Goal: Task Accomplishment & Management: Manage account settings

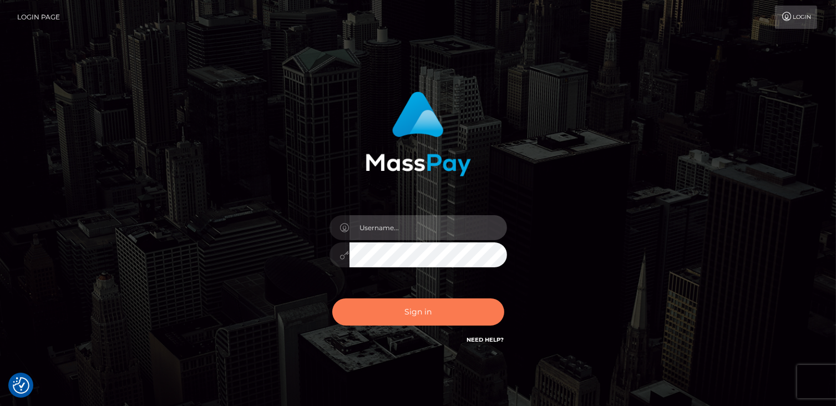
type input "catalinad"
click at [441, 312] on button "Sign in" at bounding box center [418, 312] width 172 height 27
type input "catalinad"
click at [442, 309] on button "Sign in" at bounding box center [418, 312] width 172 height 27
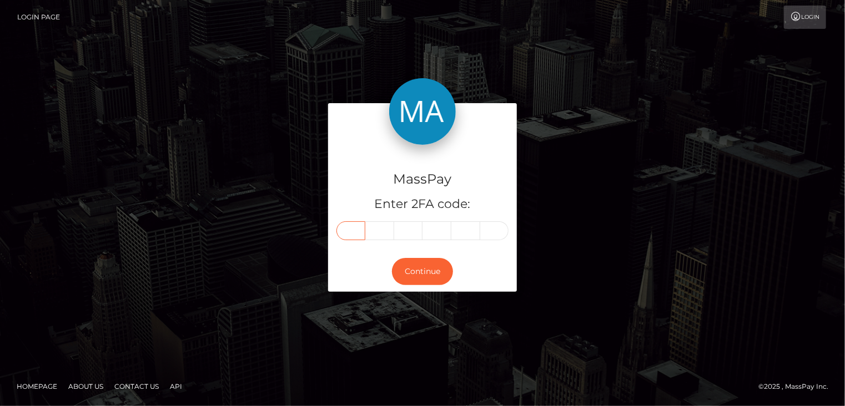
click at [356, 233] on input "text" at bounding box center [350, 230] width 29 height 19
type input "0"
type input "3"
type input "5"
type input "4"
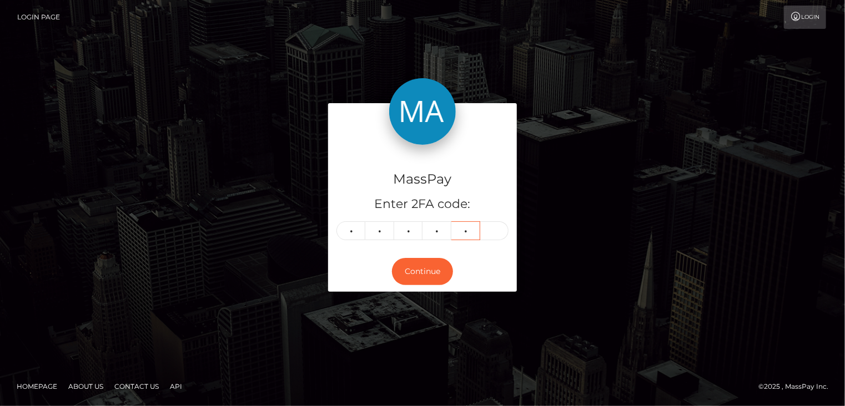
type input "4"
type input "0"
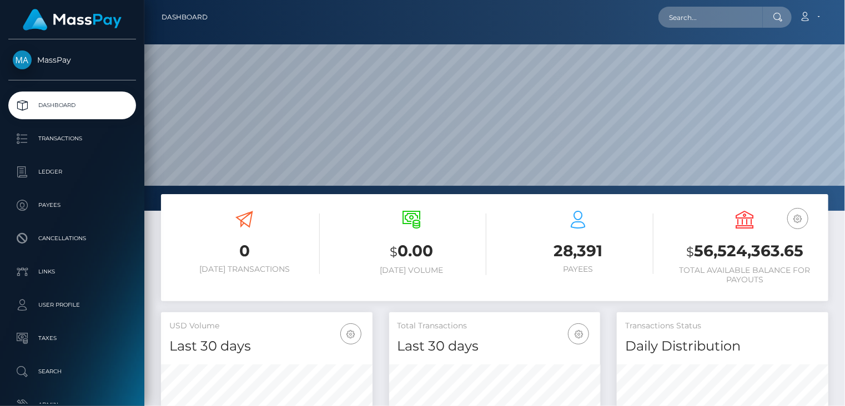
scroll to position [196, 211]
paste input "admin@10xbnb.ca"
type input "admin@10xbnb.ca"
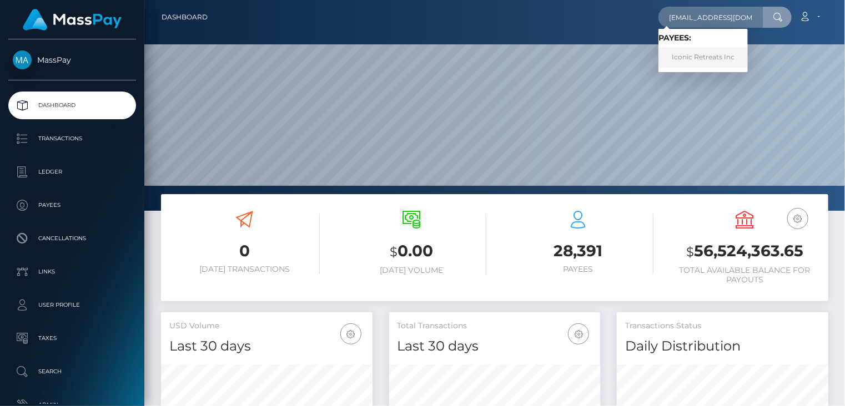
click at [706, 53] on link "Iconic Retreats Inc" at bounding box center [702, 57] width 89 height 21
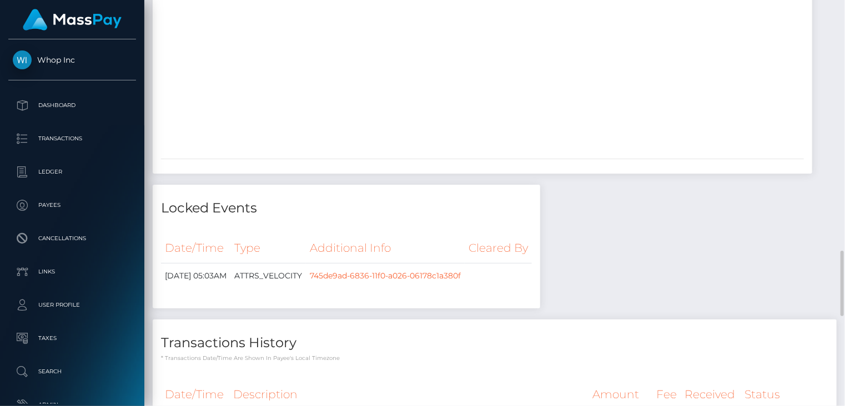
scroll to position [1927, 0]
